Goal: Transaction & Acquisition: Register for event/course

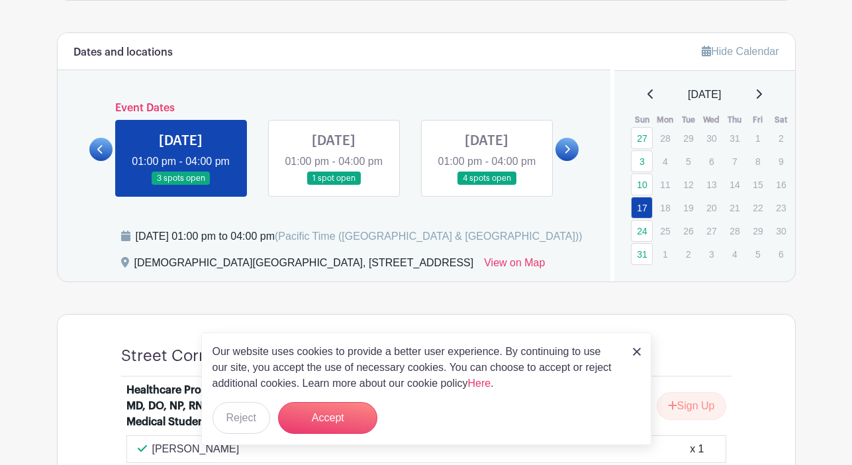
scroll to position [651, 0]
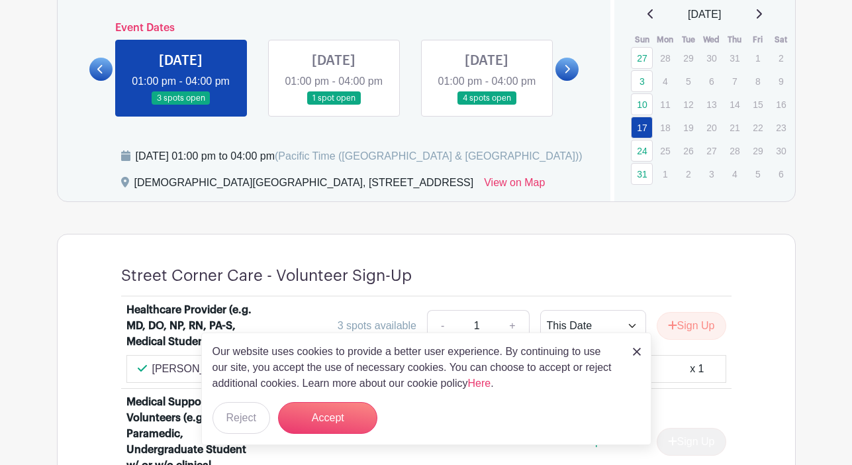
click at [634, 348] on img at bounding box center [637, 352] width 8 height 8
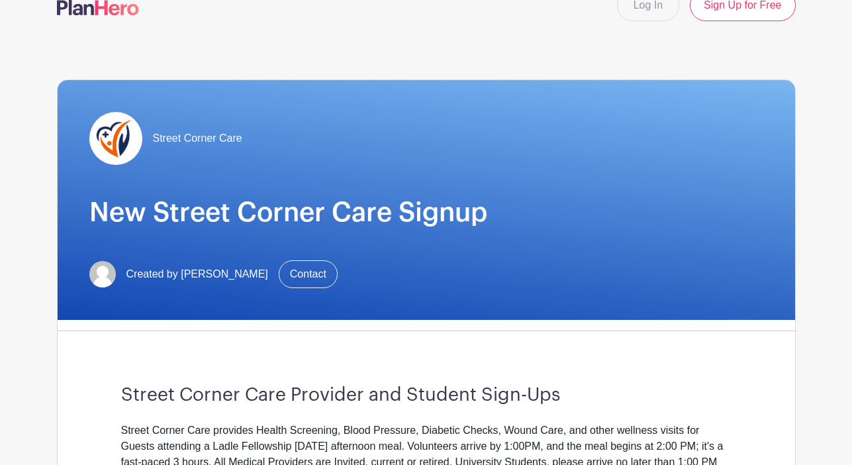
scroll to position [0, 0]
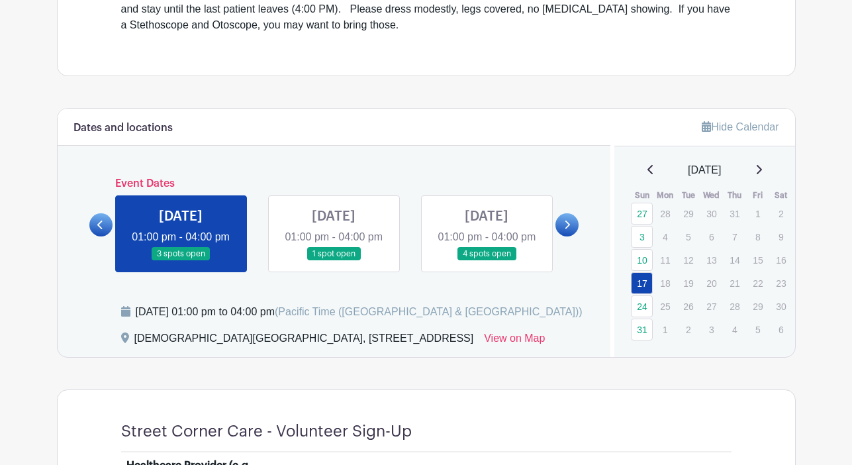
scroll to position [504, 0]
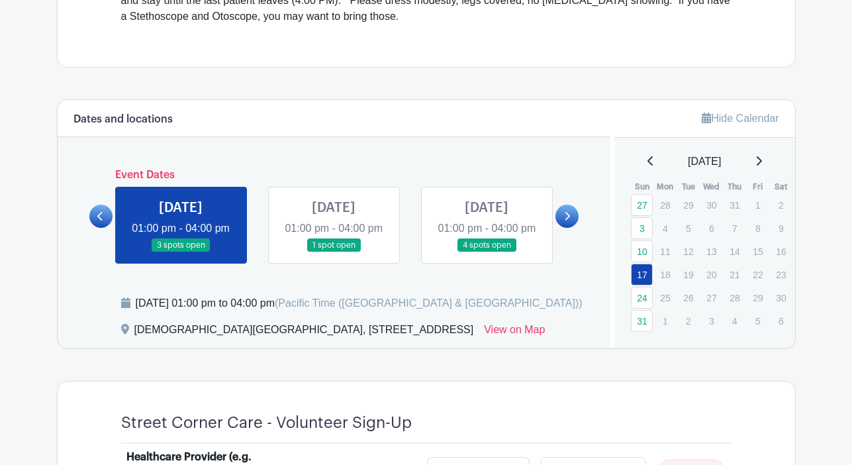
click at [181, 252] on link at bounding box center [181, 252] width 0 height 0
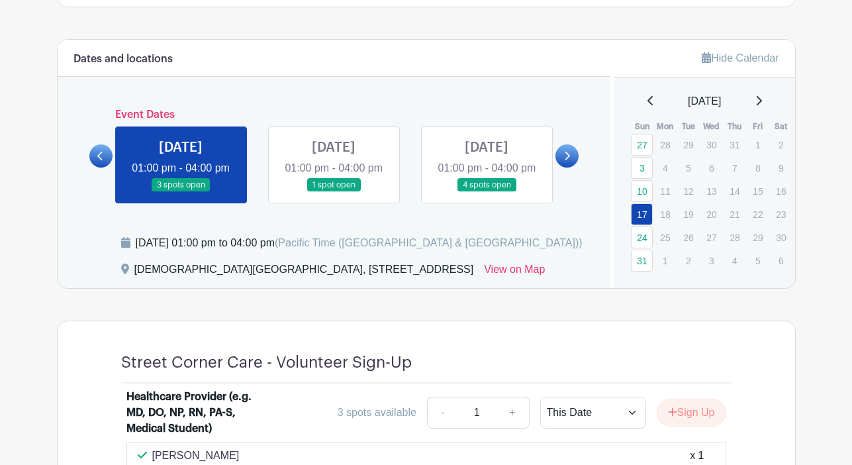
scroll to position [569, 0]
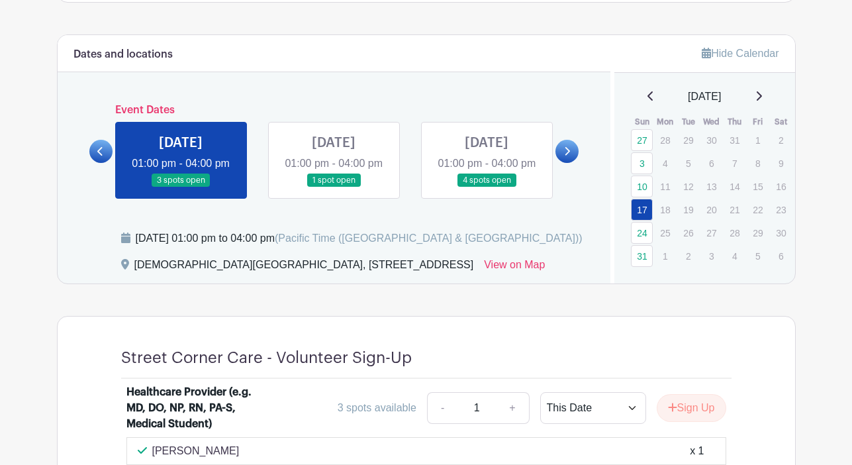
click at [334, 187] on link at bounding box center [334, 187] width 0 height 0
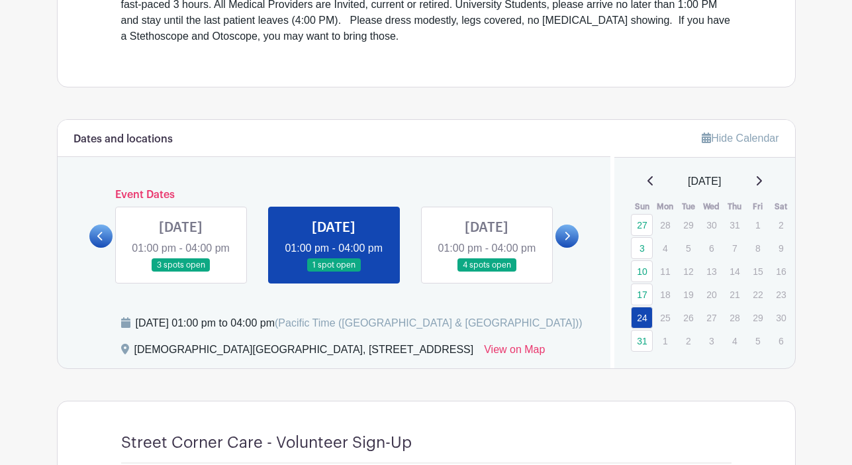
scroll to position [481, 0]
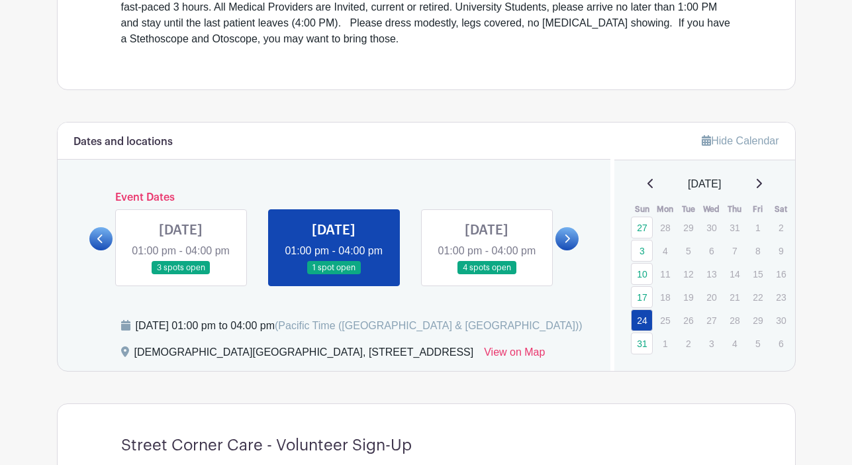
click at [487, 275] on link at bounding box center [487, 275] width 0 height 0
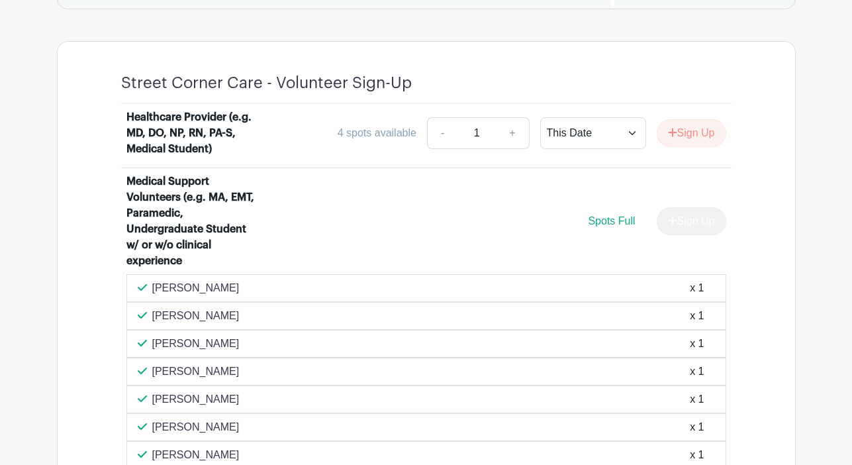
scroll to position [851, 0]
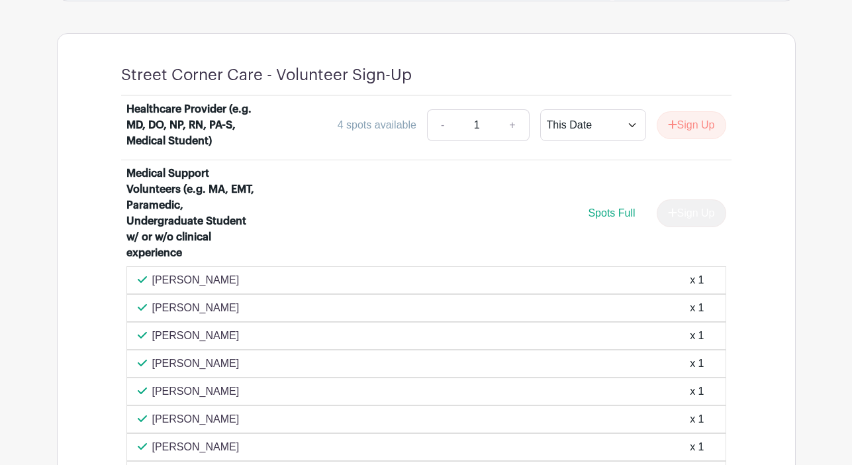
click at [678, 227] on div "Sign Up" at bounding box center [686, 213] width 80 height 28
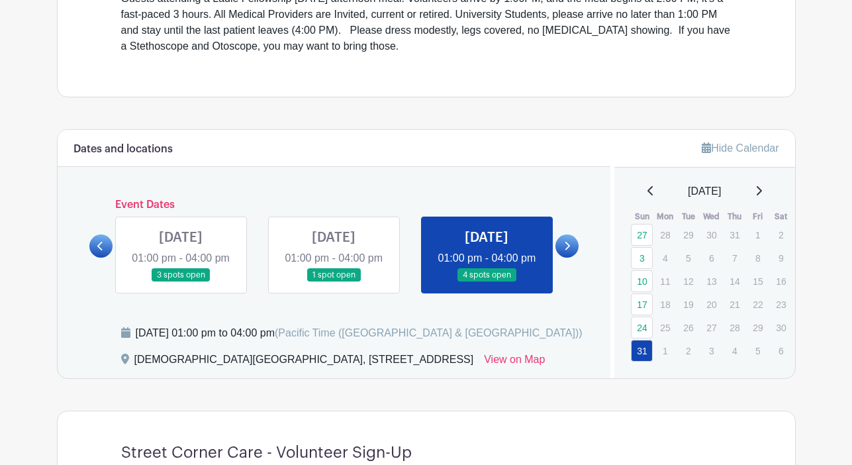
scroll to position [479, 0]
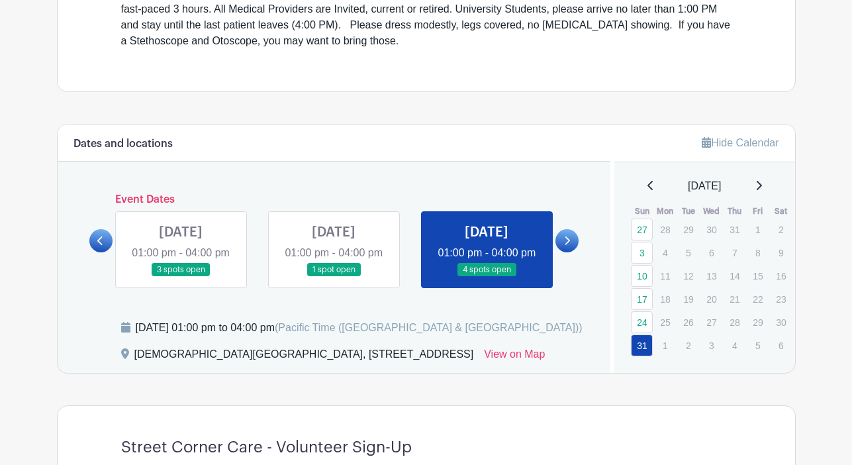
click at [762, 189] on icon at bounding box center [758, 185] width 7 height 11
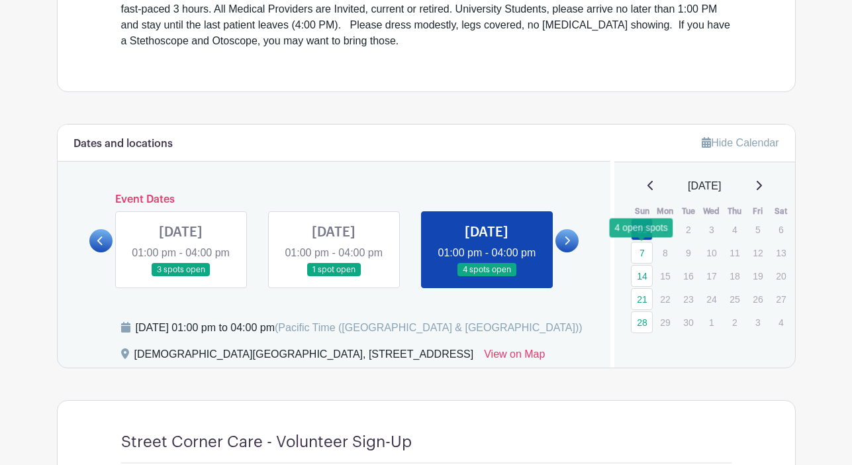
click at [640, 248] on link "7" at bounding box center [642, 253] width 22 height 22
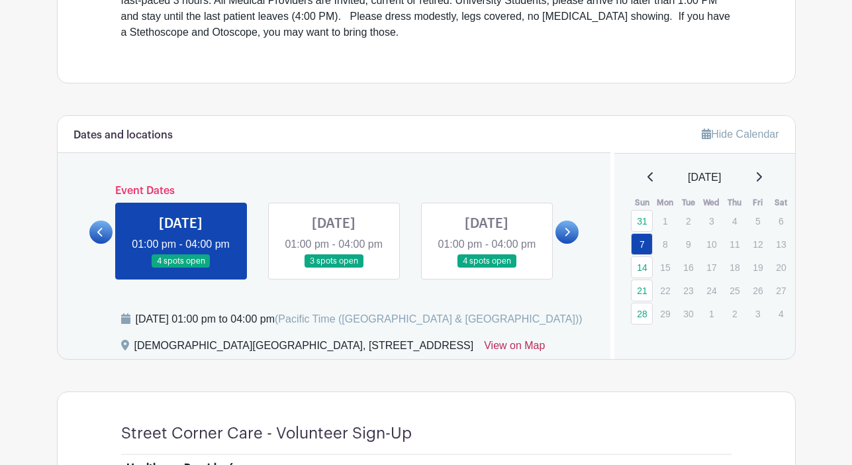
scroll to position [420, 0]
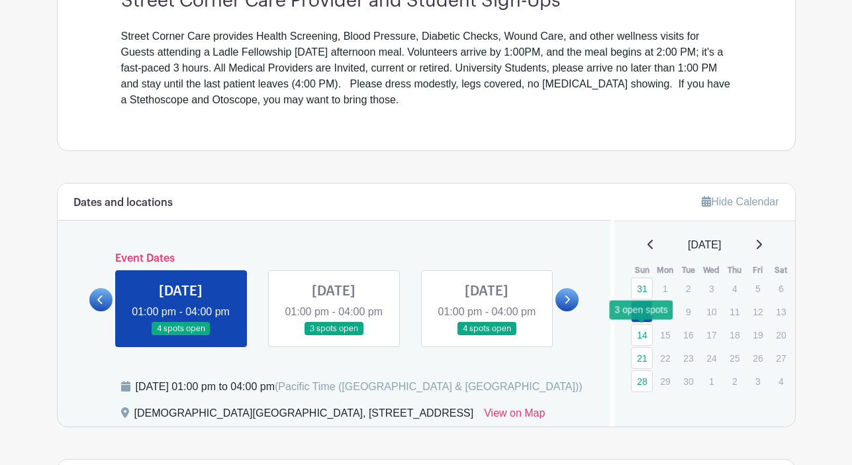
click at [638, 336] on link "14" at bounding box center [642, 335] width 22 height 22
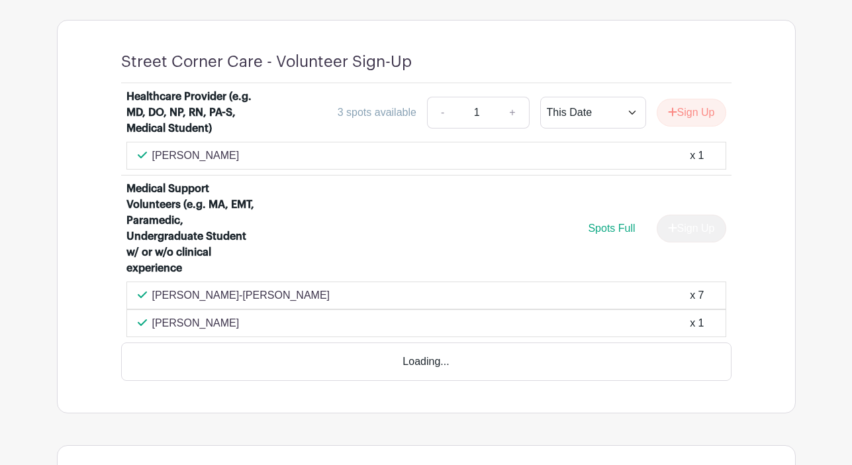
scroll to position [858, 0]
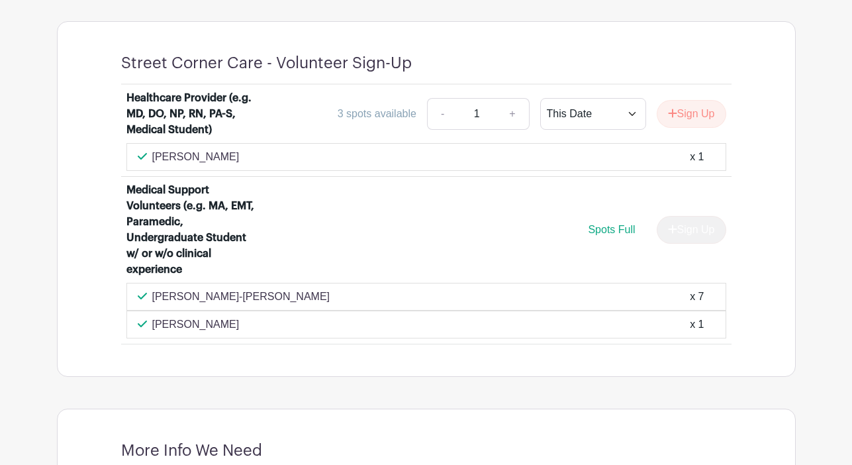
click at [581, 311] on div "Karylle-Megan Querimit x 7" at bounding box center [426, 297] width 600 height 28
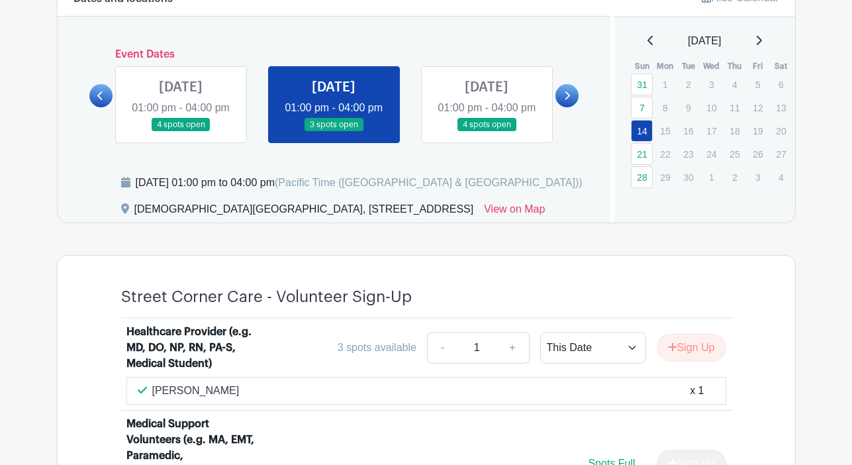
scroll to position [587, 0]
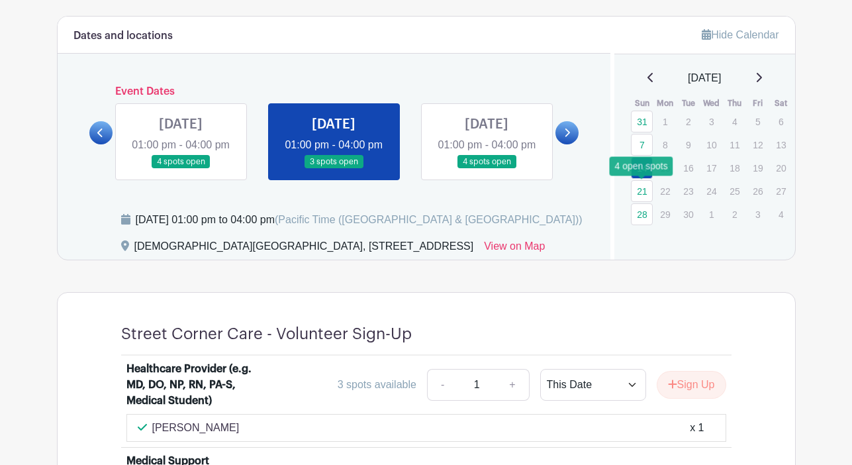
click at [637, 189] on link "21" at bounding box center [642, 191] width 22 height 22
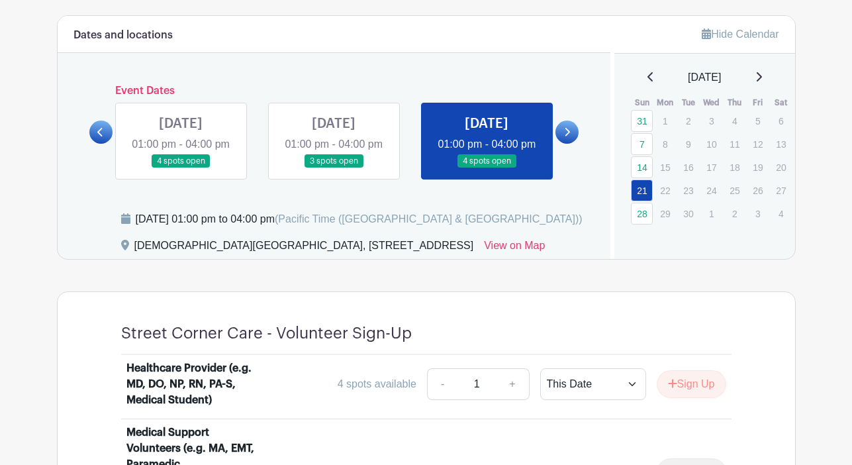
scroll to position [579, 0]
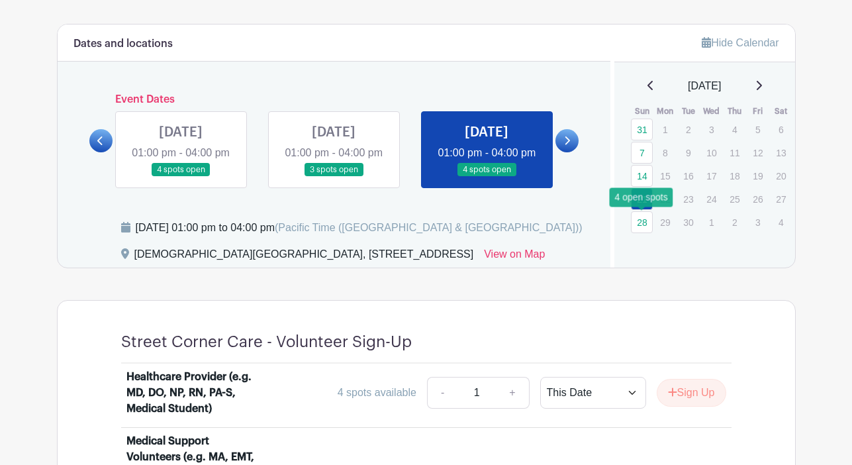
click at [637, 220] on link "28" at bounding box center [642, 222] width 22 height 22
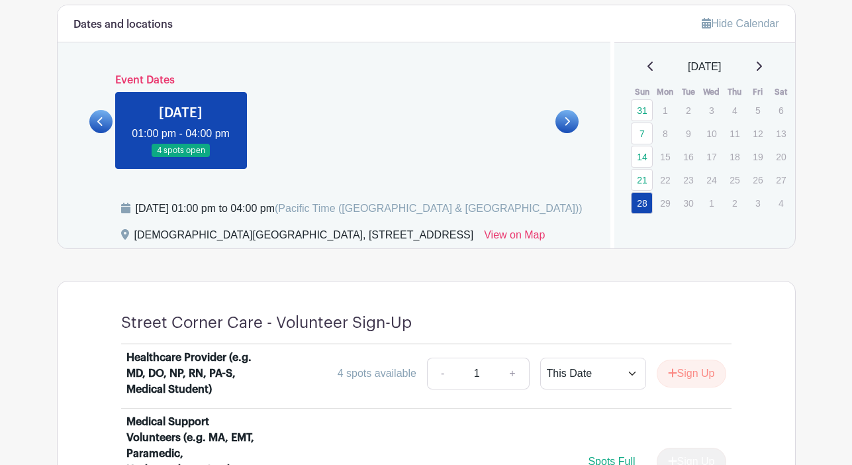
scroll to position [588, 0]
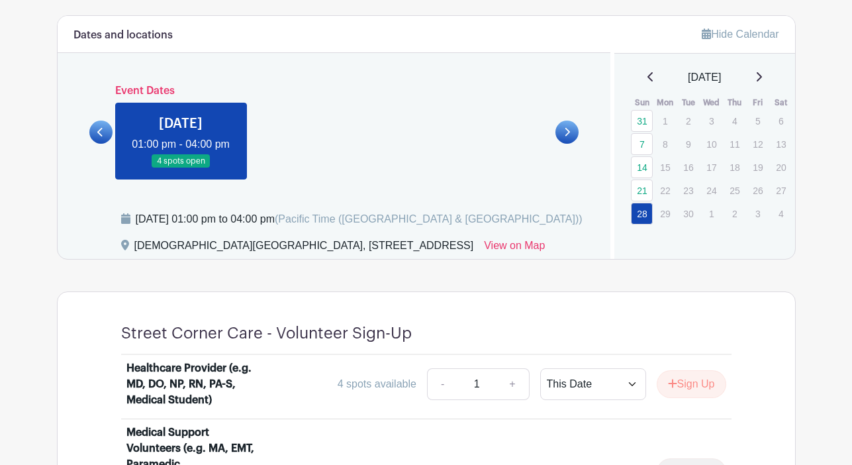
click at [762, 75] on icon at bounding box center [758, 77] width 7 height 11
click at [647, 121] on link "28" at bounding box center [642, 121] width 22 height 22
